Goal: Task Accomplishment & Management: Use online tool/utility

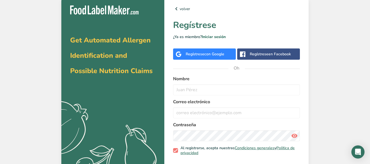
click at [216, 53] on font "con Google" at bounding box center [214, 53] width 20 height 5
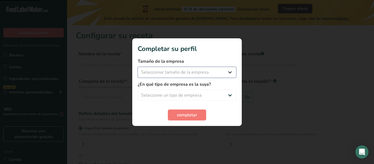
click at [177, 70] on select "Seleccionar tamaño de la empresa Menos de 10 empleados De 10 a 50 empleados De …" at bounding box center [187, 72] width 99 height 11
select select "1"
click at [138, 67] on select "Seleccionar tamaño de la empresa Menos de 10 empleados De 10 a 50 empleados De …" at bounding box center [187, 72] width 99 height 11
click at [178, 95] on select "Seleccione un tipo de empresa Fabricante de alimentos envasados Restaurante y c…" at bounding box center [187, 95] width 99 height 11
select select "1"
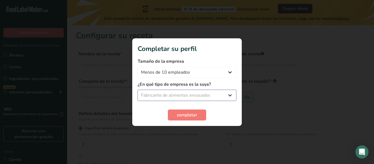
click at [138, 90] on select "Seleccione un tipo de empresa Fabricante de alimentos envasados Restaurante y c…" at bounding box center [187, 95] width 99 height 11
click at [178, 115] on font "completar" at bounding box center [187, 115] width 20 height 6
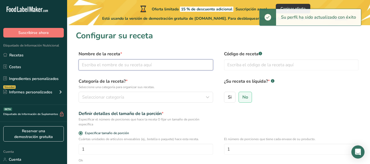
click at [142, 67] on input "text" at bounding box center [146, 64] width 134 height 11
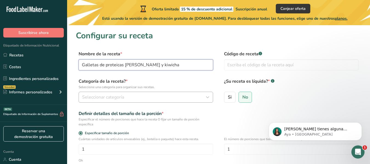
type input "Galletas de proteicas [PERSON_NAME] y kiwicha"
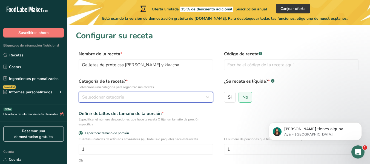
click at [118, 94] on button "Seleccionar categoría" at bounding box center [146, 97] width 134 height 11
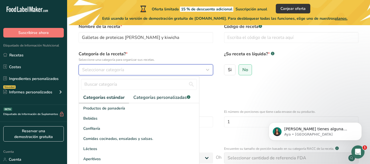
scroll to position [45, 0]
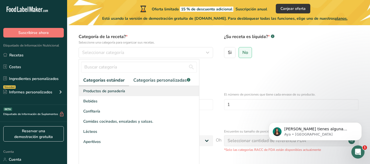
click at [102, 91] on font "Productos de panadería" at bounding box center [104, 90] width 42 height 5
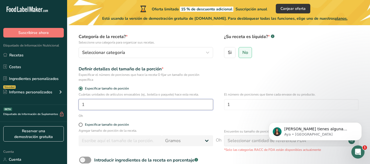
click at [93, 104] on input "1" at bounding box center [146, 104] width 134 height 11
type input "8"
drag, startPoint x: 235, startPoint y: 104, endPoint x: 211, endPoint y: 106, distance: 23.9
click at [211, 106] on div "Cuántas unidades de artículos envasables (ej., botella o paquete) hace esta rec…" at bounding box center [218, 102] width 285 height 21
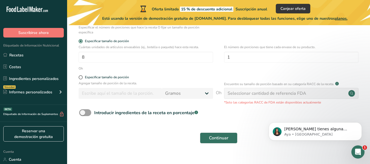
scroll to position [101, 0]
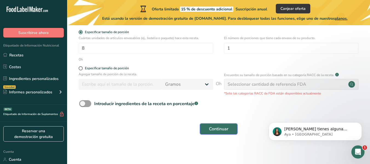
click at [214, 127] on font "Continuar" at bounding box center [218, 129] width 19 height 6
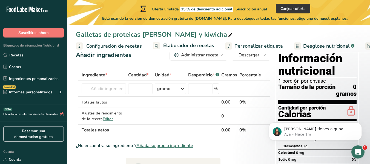
scroll to position [15, 0]
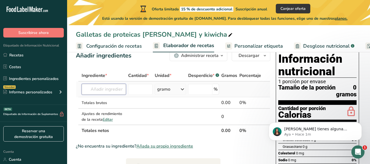
click at [96, 90] on input "text" at bounding box center [104, 89] width 44 height 11
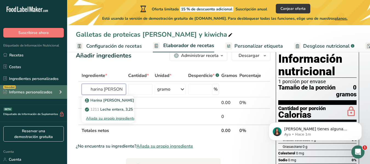
drag, startPoint x: 110, startPoint y: 89, endPoint x: 5, endPoint y: 86, distance: 104.9
click at [5, 86] on div ".a-20{fill:#fff;} Suscribirse ahora Etiquetado de Información Nutricional Recet…" at bounding box center [185, 142] width 370 height 314
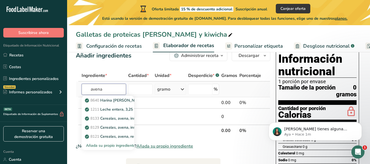
click at [113, 89] on input "avena" at bounding box center [104, 89] width 44 height 11
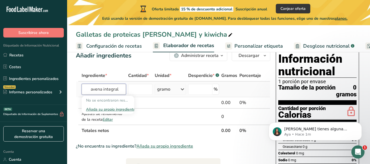
type input "avena integral"
click at [155, 87] on div "gramo" at bounding box center [170, 89] width 31 height 11
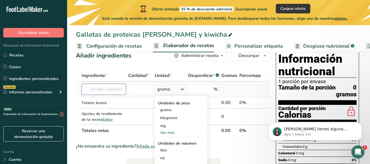
click at [114, 87] on input "text" at bounding box center [104, 89] width 44 height 11
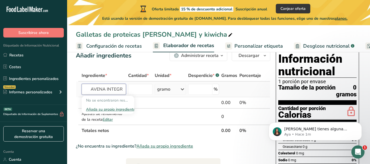
scroll to position [0, 0]
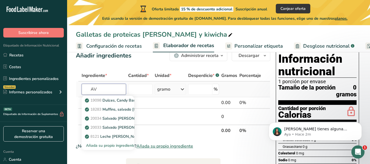
type input "A"
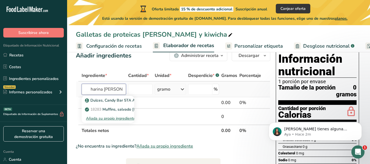
type input "harina de avena"
click at [109, 119] on font "Añada su propio ingrediente" at bounding box center [111, 118] width 50 height 5
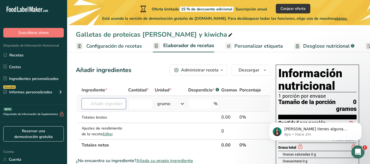
click at [112, 104] on input "text" at bounding box center [104, 103] width 44 height 11
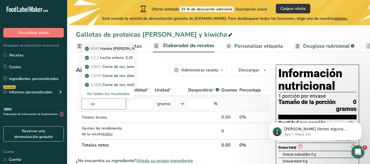
type input "a"
type input "harina de trigo"
click at [142, 105] on input "number" at bounding box center [140, 103] width 24 height 11
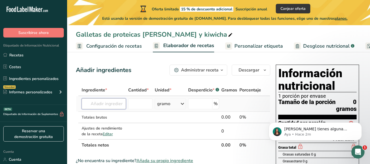
click at [122, 104] on input "text" at bounding box center [104, 103] width 44 height 11
click at [159, 104] on font "gramo" at bounding box center [163, 104] width 13 height 6
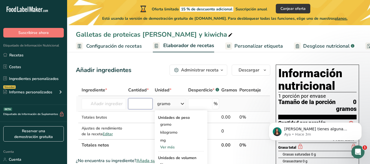
click at [133, 103] on input "number" at bounding box center [140, 103] width 24 height 11
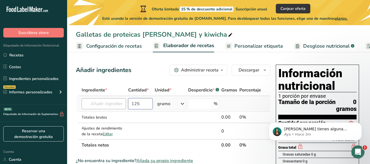
type input "125"
click at [108, 102] on input "text" at bounding box center [104, 103] width 44 height 11
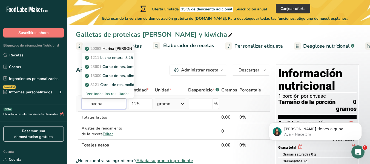
type input "avena"
click at [122, 50] on font "Harina de almendra" at bounding box center [124, 48] width 44 height 5
type input "Cereals, QUAKER, Instant Oatmeal Organic, Regular"
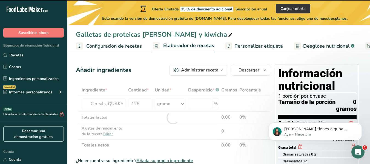
type input "0"
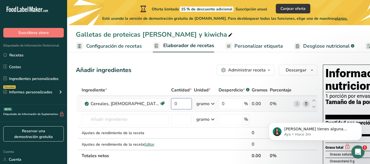
click at [178, 109] on input "0" at bounding box center [181, 103] width 21 height 11
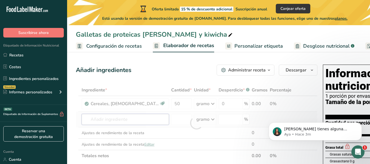
click at [130, 126] on div "Ingrediente * Cantidad * Unidad * Desperdicio * .a-a{fill:#347362;}.b-a{fill:#f…" at bounding box center [197, 122] width 242 height 77
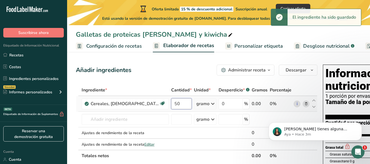
click at [182, 109] on input "50" at bounding box center [181, 103] width 21 height 11
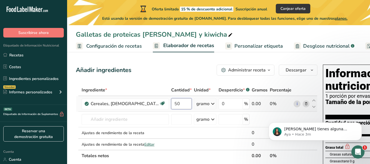
type input "5"
type input "125"
click at [120, 129] on div "Ingrediente * Cantidad * Unidad * Desperdicio * .a-a{fill:#347362;}.b-a{fill:#f…" at bounding box center [197, 122] width 242 height 77
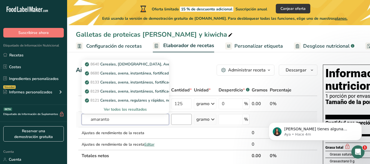
type input "amaranto"
click at [180, 125] on input "number" at bounding box center [181, 119] width 21 height 11
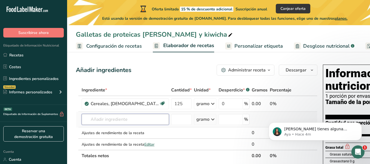
click at [146, 125] on input "text" at bounding box center [125, 119] width 87 height 11
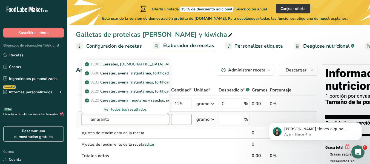
type input "amaranto"
click at [185, 125] on input "number" at bounding box center [181, 119] width 21 height 11
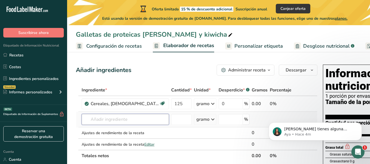
click at [115, 125] on input "text" at bounding box center [125, 119] width 87 height 11
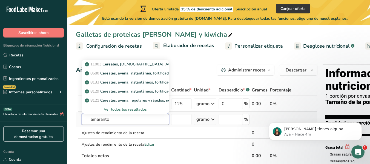
type input "amaranto"
click at [118, 112] on font "Ver todos los resultados" at bounding box center [125, 109] width 43 height 5
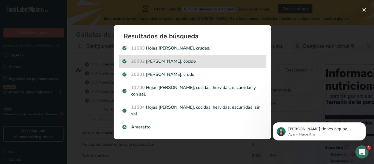
click at [173, 64] on font "Grano de amaranto, cocido" at bounding box center [171, 61] width 50 height 6
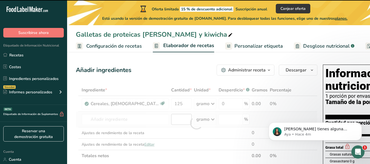
type input "0"
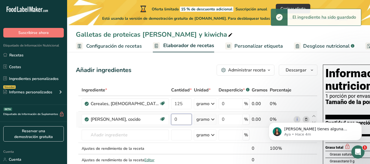
click at [180, 125] on input "0" at bounding box center [181, 119] width 21 height 11
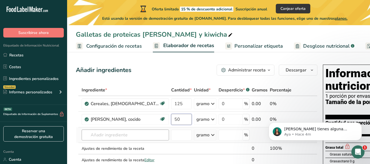
type input "50"
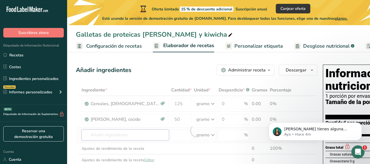
click at [129, 143] on div "Ingrediente * Cantidad * Unidad * Desperdicio * .a-a{fill:#347362;}.b-a{fill:#f…" at bounding box center [197, 130] width 242 height 93
